Goal: Find specific page/section: Find specific page/section

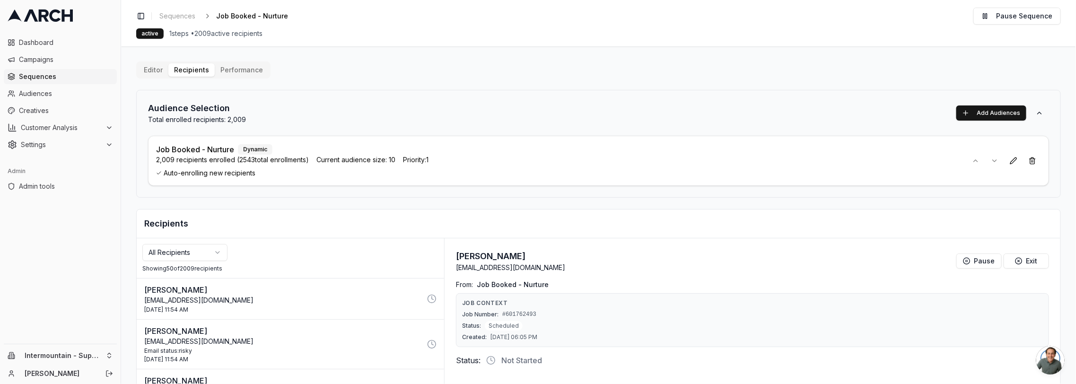
click at [393, 307] on div "[DATE] 11:54 AM" at bounding box center [282, 310] width 277 height 8
click at [79, 100] on link "Audiences" at bounding box center [60, 93] width 113 height 15
click at [166, 10] on link "Sequences" at bounding box center [178, 15] width 44 height 13
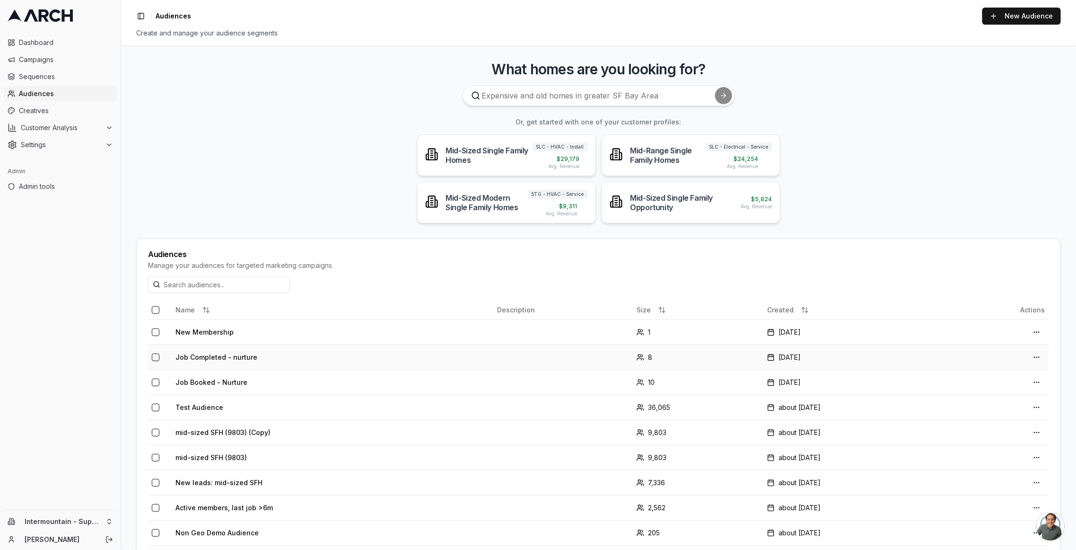
click at [214, 357] on td "Job Completed - nurture" at bounding box center [333, 356] width 322 height 25
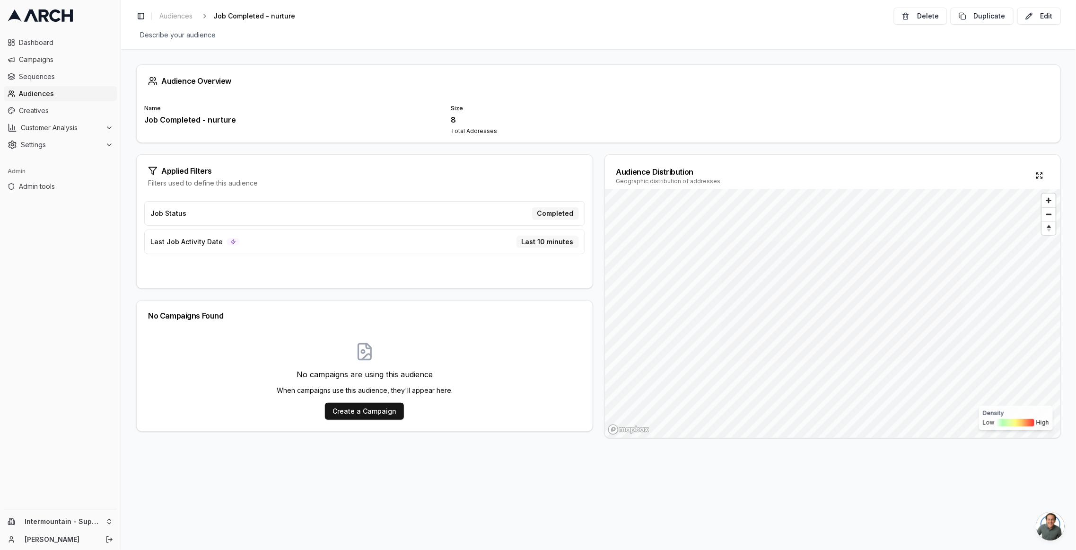
click at [531, 241] on div "Last 10 minutes" at bounding box center [547, 242] width 62 height 12
drag, startPoint x: 514, startPoint y: 173, endPoint x: 516, endPoint y: 169, distance: 4.9
click at [515, 172] on div "Applied Filters" at bounding box center [364, 170] width 433 height 9
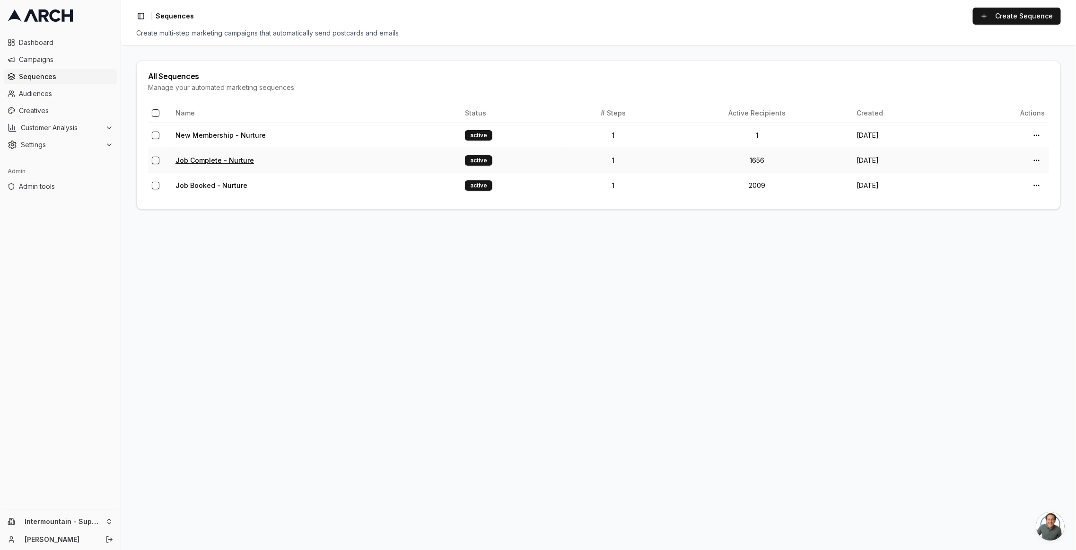
click at [183, 158] on link "Job Complete - Nurture" at bounding box center [214, 160] width 79 height 8
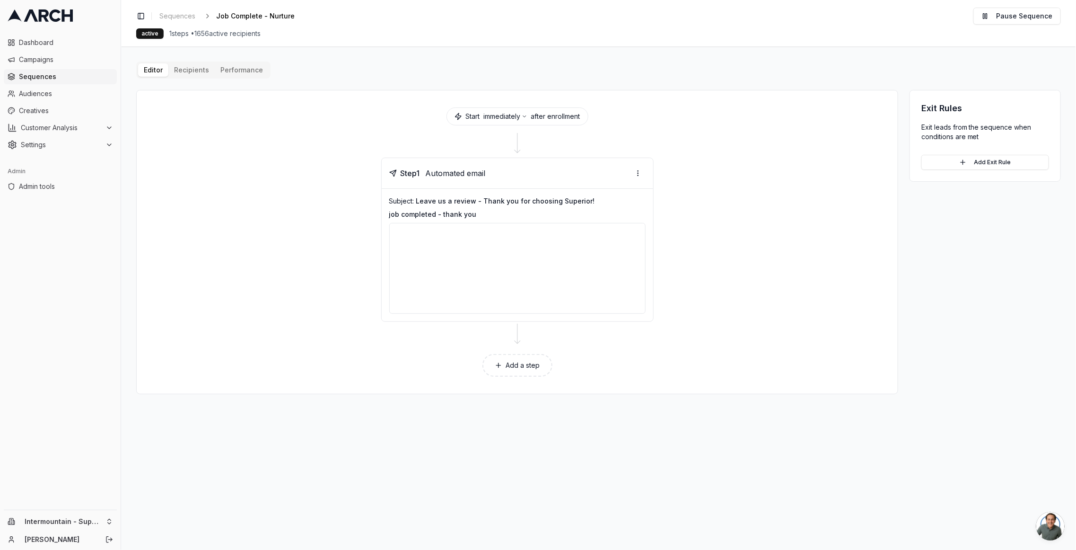
click at [176, 72] on div "Editor Recipients Performance Start immediately after enrollment Step 1 Automat…" at bounding box center [598, 227] width 925 height 332
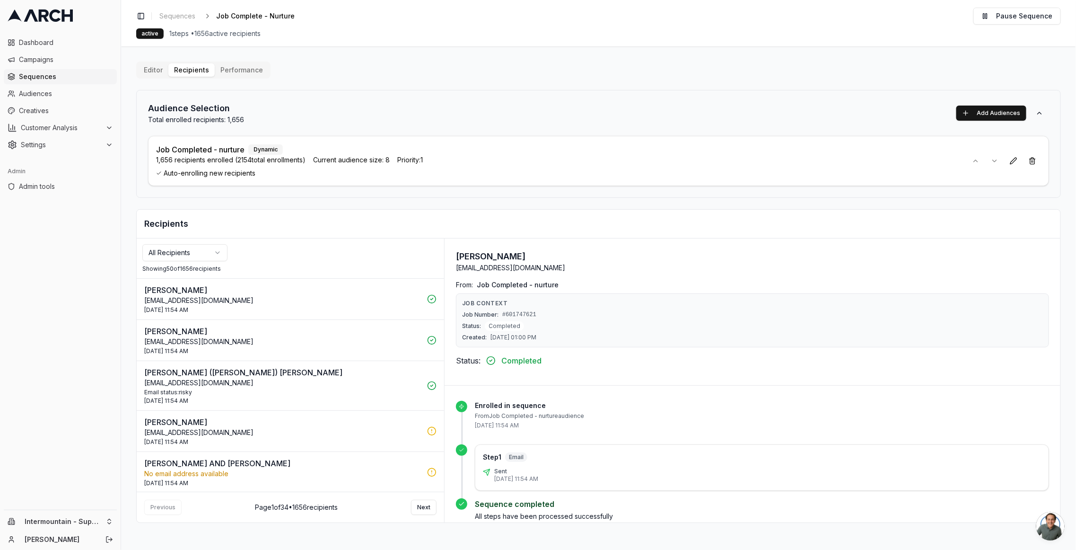
click at [427, 384] on icon at bounding box center [431, 430] width 9 height 9
